Goal: Task Accomplishment & Management: Use online tool/utility

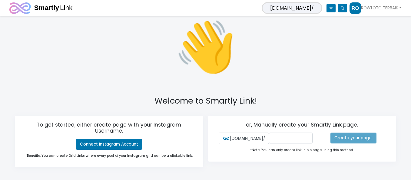
scroll to position [30, 0]
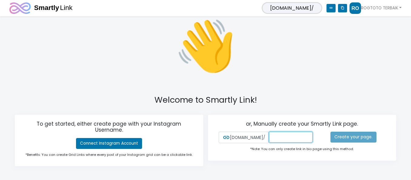
click at [277, 134] on input "text" at bounding box center [291, 137] width 44 height 11
type input "ROG"
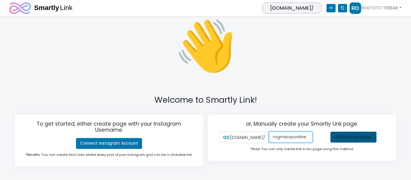
type input "rogmacauonline"
click at [351, 138] on link "Create your page." at bounding box center [353, 137] width 46 height 11
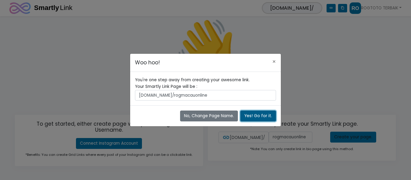
click at [260, 114] on button "Yes! Go for it." at bounding box center [258, 116] width 36 height 11
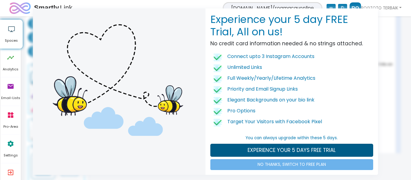
click at [354, 146] on link "EXPERIENCE YOUR 5 DAYS FREE TRIAL" at bounding box center [291, 150] width 163 height 13
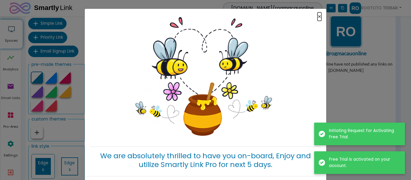
click at [320, 14] on button "×" at bounding box center [319, 17] width 4 height 6
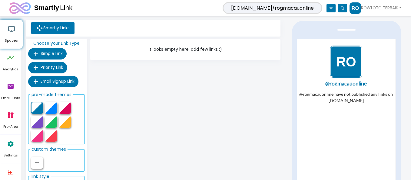
click at [354, 64] on img "1 / 1" at bounding box center [346, 62] width 32 height 32
click at [57, 52] on span "Simple Link" at bounding box center [52, 54] width 22 height 6
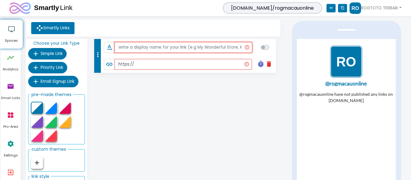
click at [211, 47] on input "text" at bounding box center [183, 47] width 138 height 11
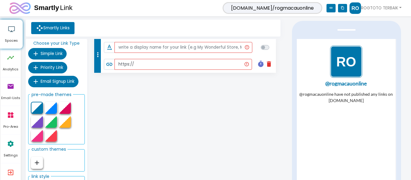
click at [222, 4] on div "smartly.link/rogmacauonline link content_copy ROGTOTO TERBAIK 1 Connected Accou…" at bounding box center [239, 7] width 323 height 11
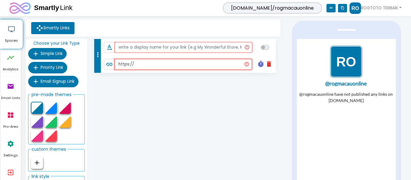
click at [182, 62] on input "https://" at bounding box center [182, 64] width 137 height 11
paste input "https://keraskale.me/rogtoto"
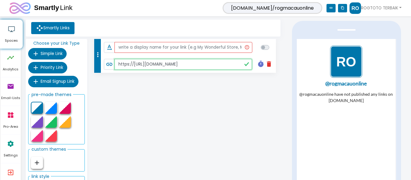
paste input "text"
type input "https://keraskale.me/rogtoto"
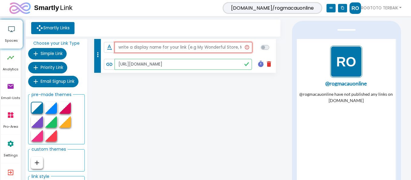
click at [183, 49] on input "text" at bounding box center [183, 47] width 138 height 11
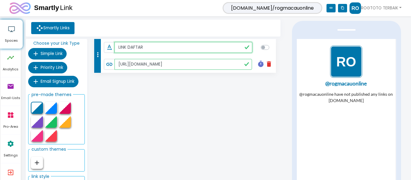
type input "LINK DAFTAR"
checkbox input "true"
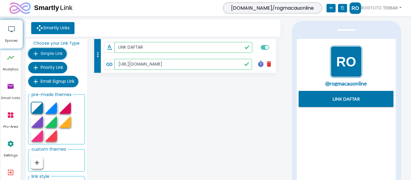
click at [50, 54] on span "Simple Link" at bounding box center [52, 54] width 22 height 6
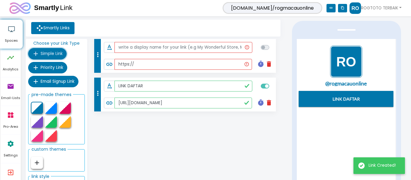
drag, startPoint x: 57, startPoint y: 54, endPoint x: 109, endPoint y: 63, distance: 52.3
click at [57, 54] on span "Simple Link" at bounding box center [52, 54] width 22 height 6
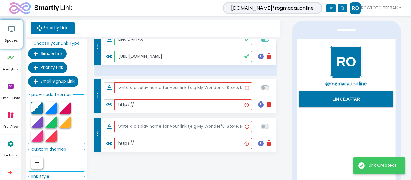
drag, startPoint x: 98, startPoint y: 133, endPoint x: 89, endPoint y: 40, distance: 93.6
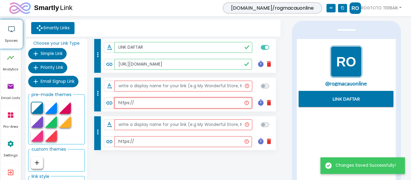
click at [163, 103] on input "https://" at bounding box center [182, 103] width 137 height 11
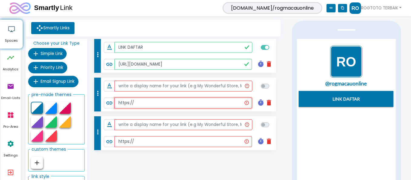
click at [133, 99] on input "https://" at bounding box center [182, 103] width 137 height 11
paste input "rogtoto.com/promotion"
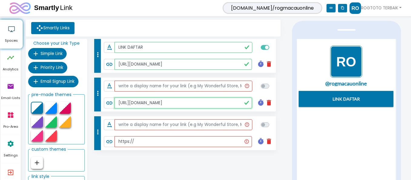
type input "https://rogtoto.com/promotion"
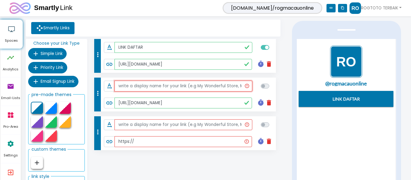
click at [156, 89] on input "text" at bounding box center [183, 86] width 138 height 11
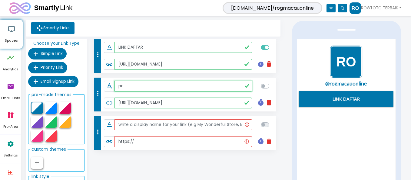
type input "p"
type input "PROMOSI"
checkbox input "true"
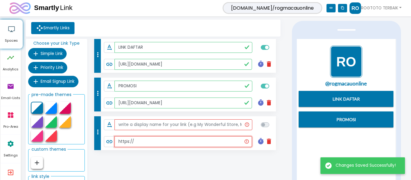
click at [162, 146] on input "https://" at bounding box center [182, 141] width 137 height 11
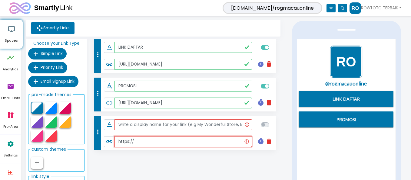
click at [139, 144] on input "https://" at bounding box center [182, 141] width 137 height 11
paste input "rogtoto.com/support"
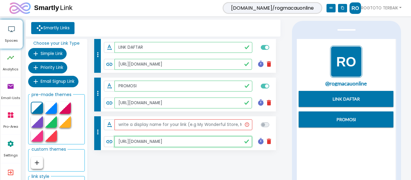
type input "https://rogtoto.com/support"
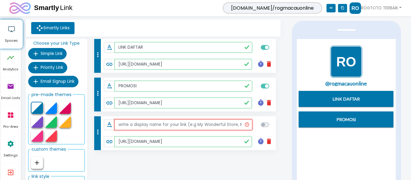
click at [168, 126] on input "text" at bounding box center [183, 124] width 138 height 11
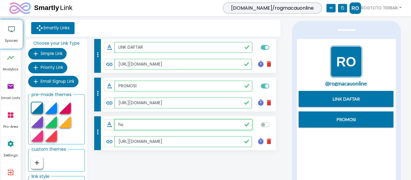
type input "hub"
type input "HUBUNGI KAMI"
checkbox input "true"
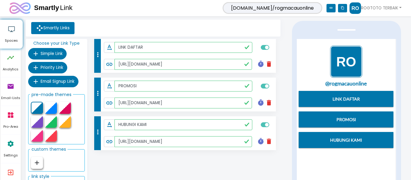
click at [340, 6] on icon "content_copy" at bounding box center [342, 8] width 9 height 8
